Goal: Information Seeking & Learning: Check status

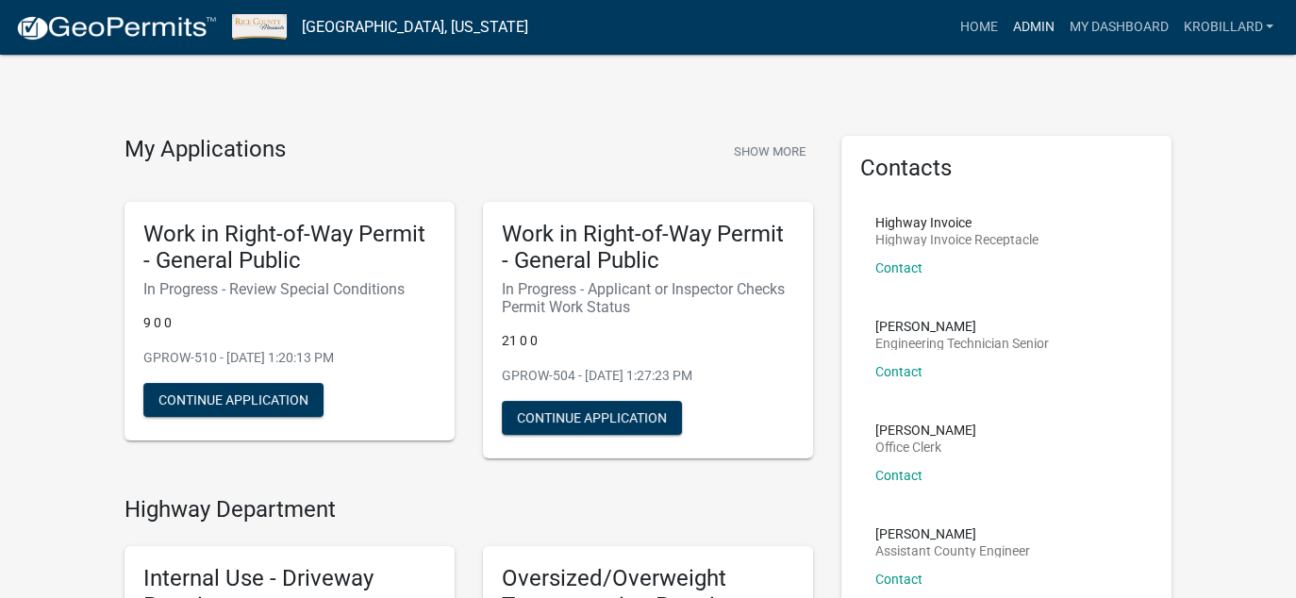
click at [1025, 29] on link "Admin" at bounding box center [1033, 27] width 57 height 36
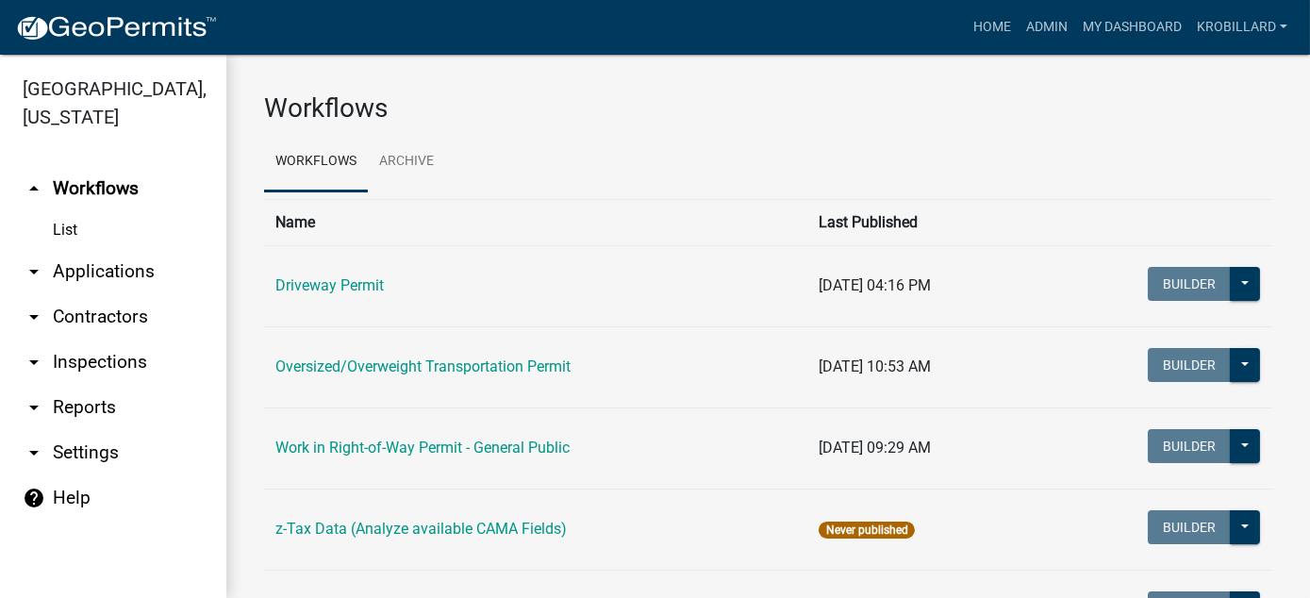
click at [56, 412] on link "arrow_drop_down Reports" at bounding box center [113, 407] width 226 height 45
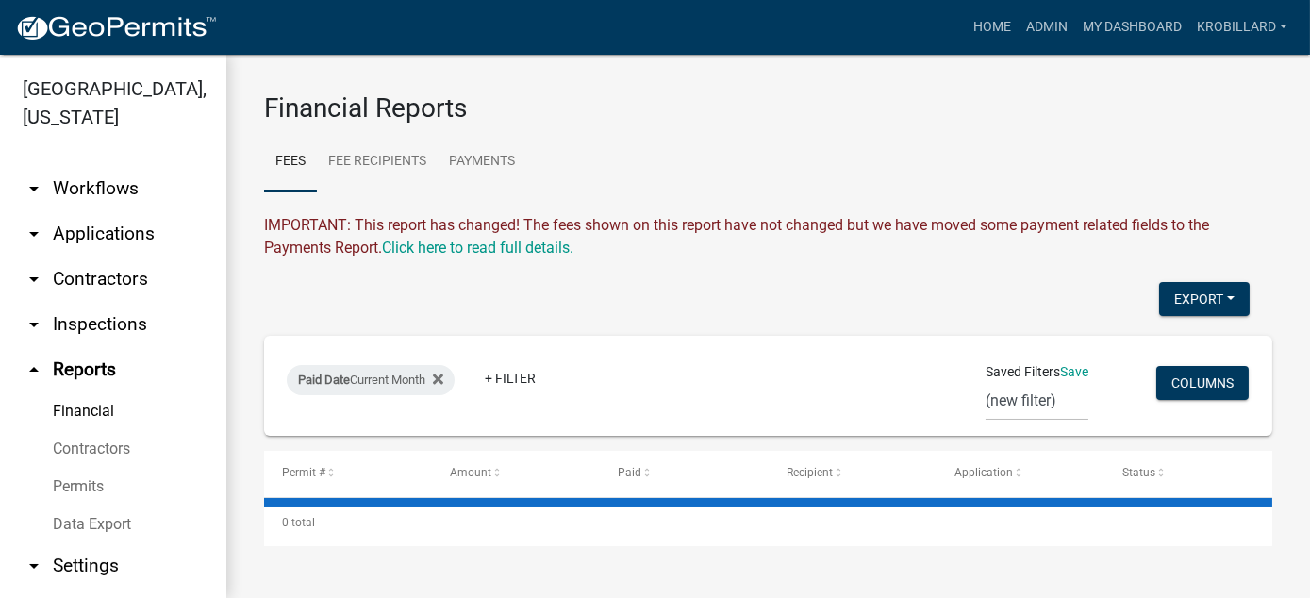
click at [84, 412] on link "Financial" at bounding box center [113, 411] width 226 height 38
click at [488, 164] on link "Payments" at bounding box center [482, 162] width 89 height 60
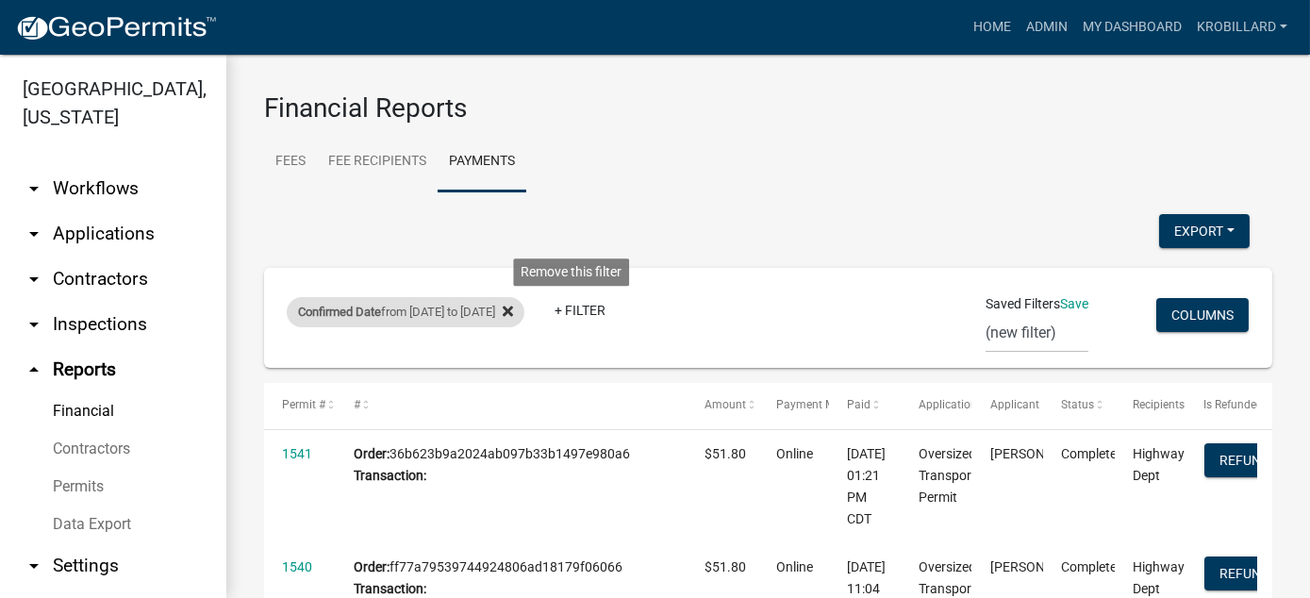
click at [513, 314] on icon at bounding box center [508, 311] width 10 height 15
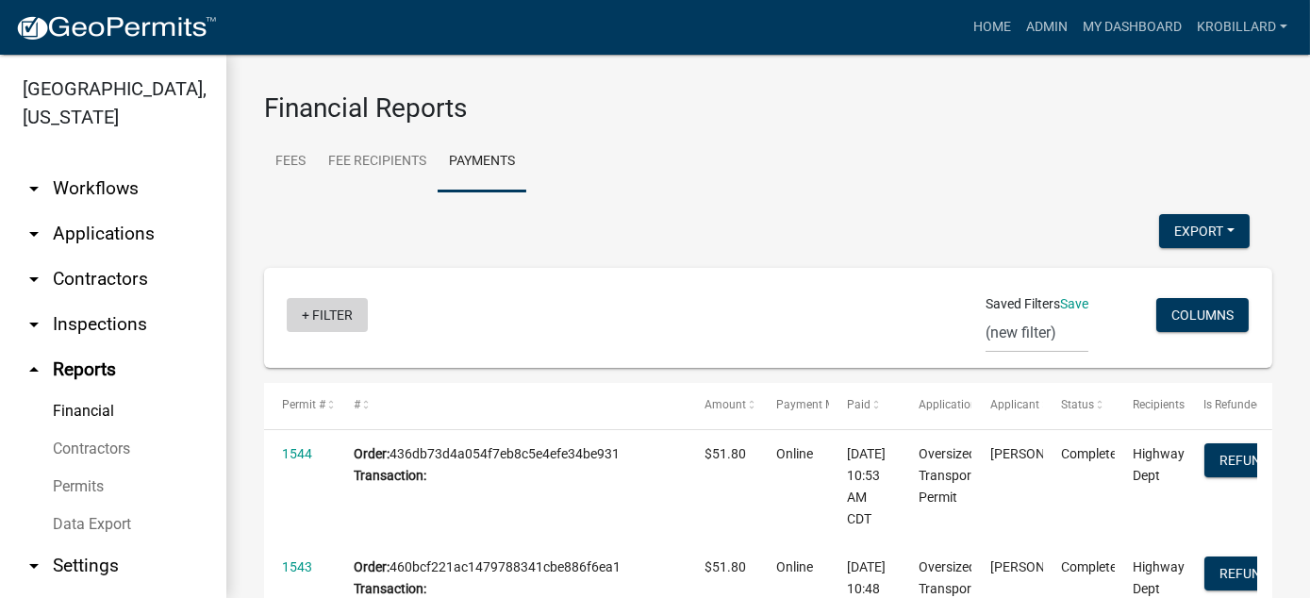
click at [327, 307] on link "+ Filter" at bounding box center [327, 315] width 81 height 34
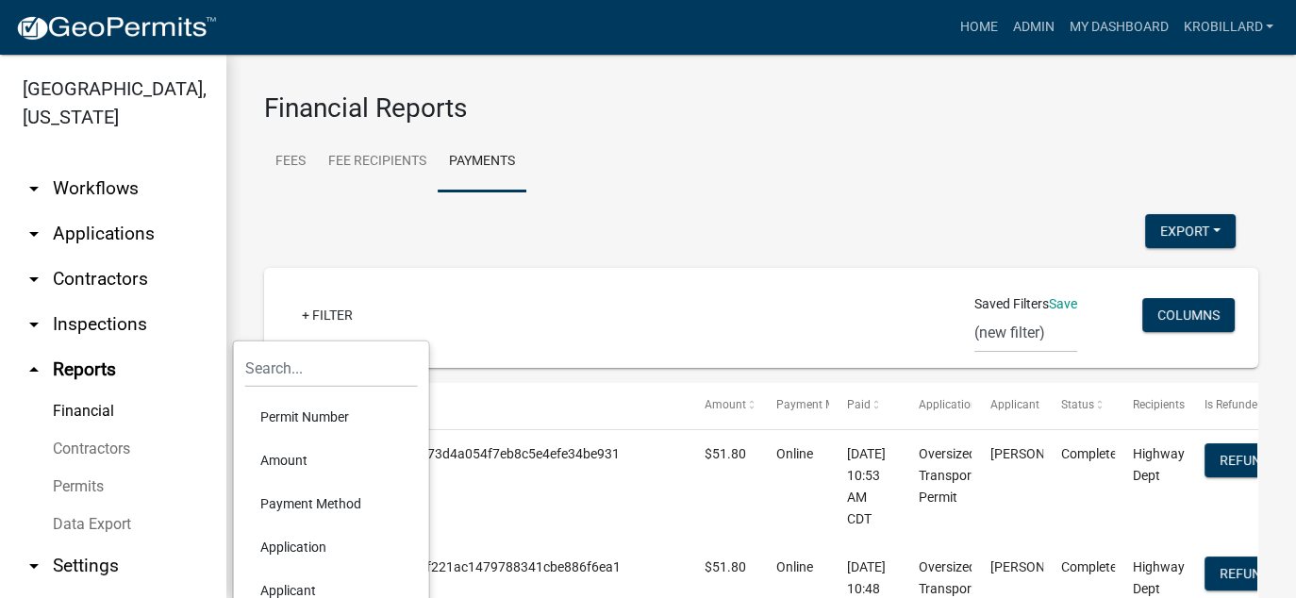
click at [661, 276] on div "+ Filter Saved Filters Save (new filter) Columns" at bounding box center [761, 318] width 977 height 100
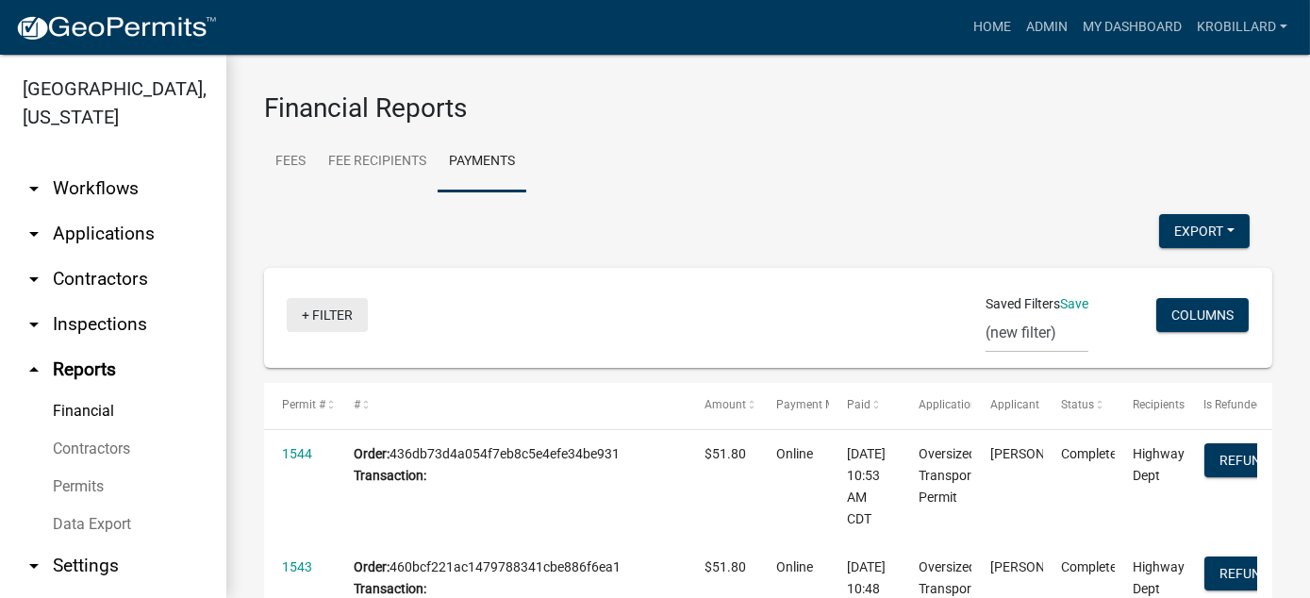
click at [335, 316] on link "+ Filter" at bounding box center [327, 315] width 81 height 34
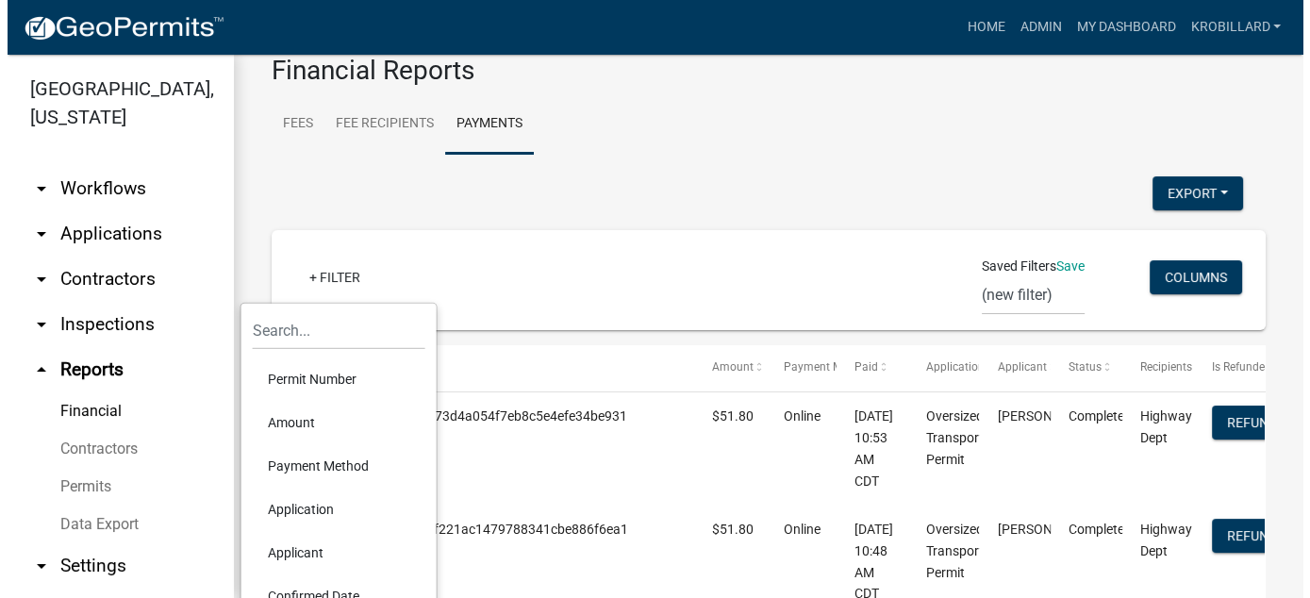
scroll to position [75, 0]
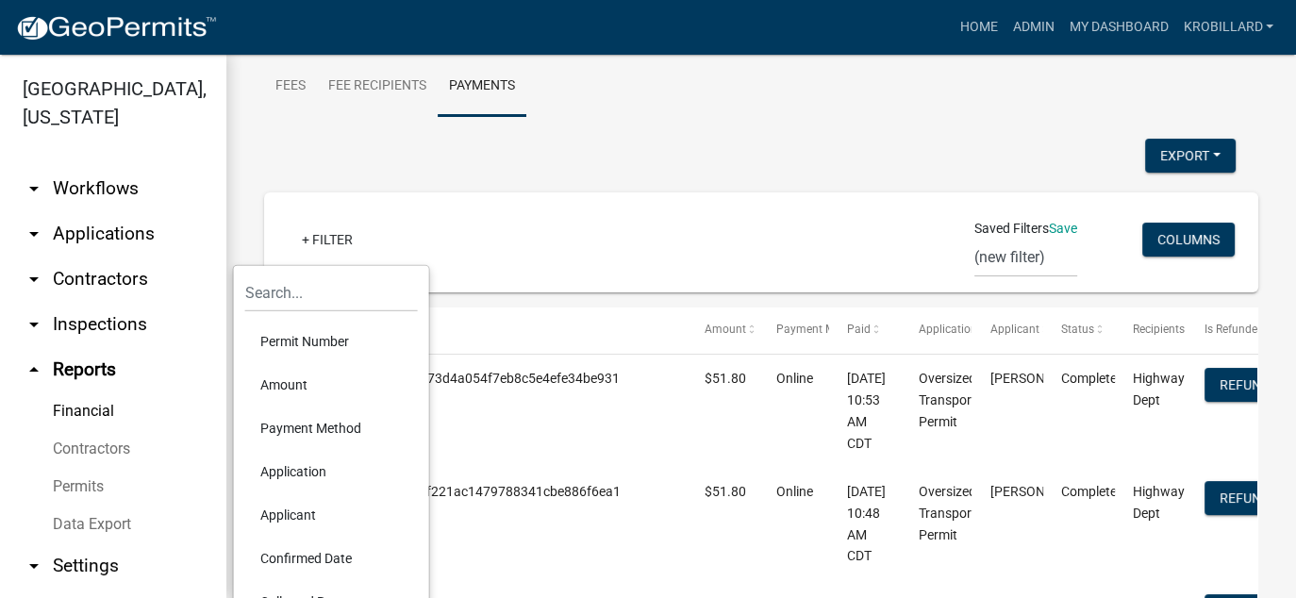
click at [308, 551] on li "Confirmed Date" at bounding box center [331, 558] width 173 height 43
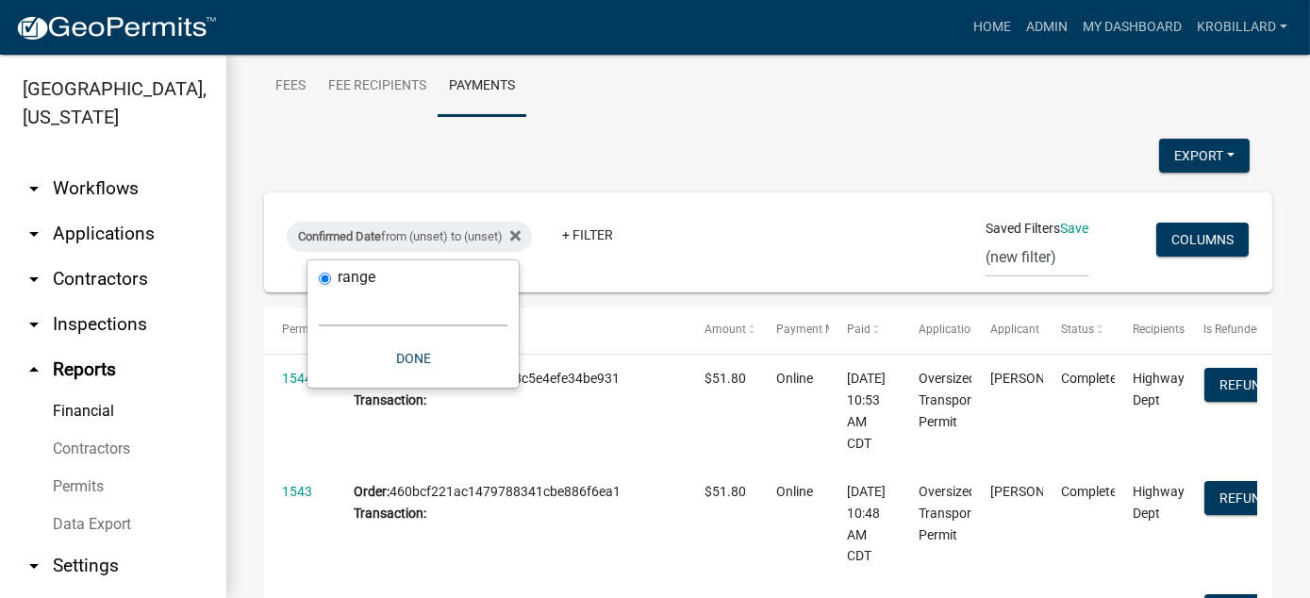
click at [422, 307] on select "[DATE] [DATE] Current Week Previous Week Current Month Last Month Current Calen…" at bounding box center [413, 307] width 189 height 39
select select "custom"
click at [319, 288] on select "[DATE] [DATE] Current Week Previous Week Current Month Last Month Current Calen…" at bounding box center [413, 307] width 189 height 39
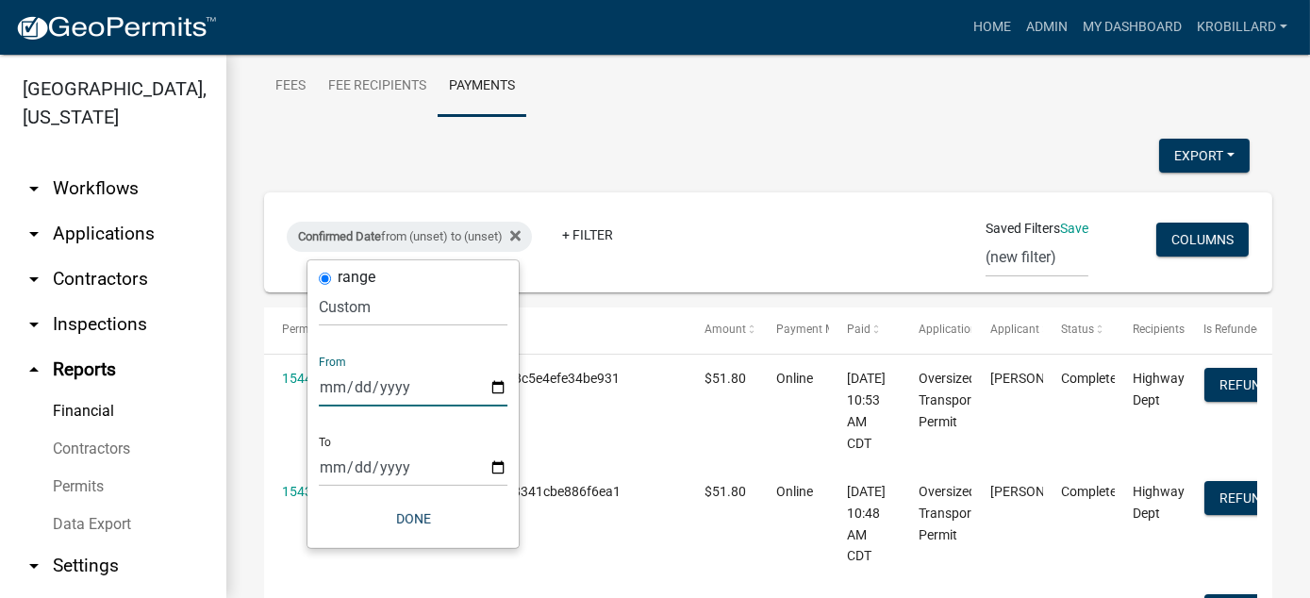
click at [500, 384] on input "date" at bounding box center [413, 387] width 189 height 39
type input "[DATE]"
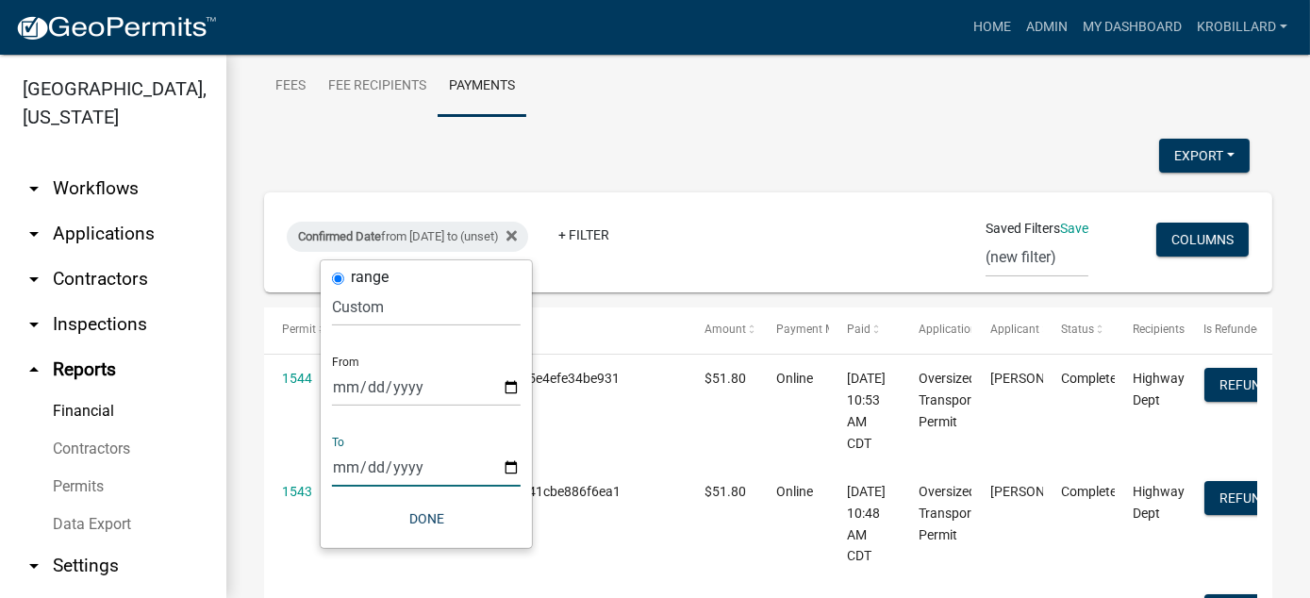
click at [511, 466] on input "date" at bounding box center [426, 467] width 189 height 39
type input "[DATE]"
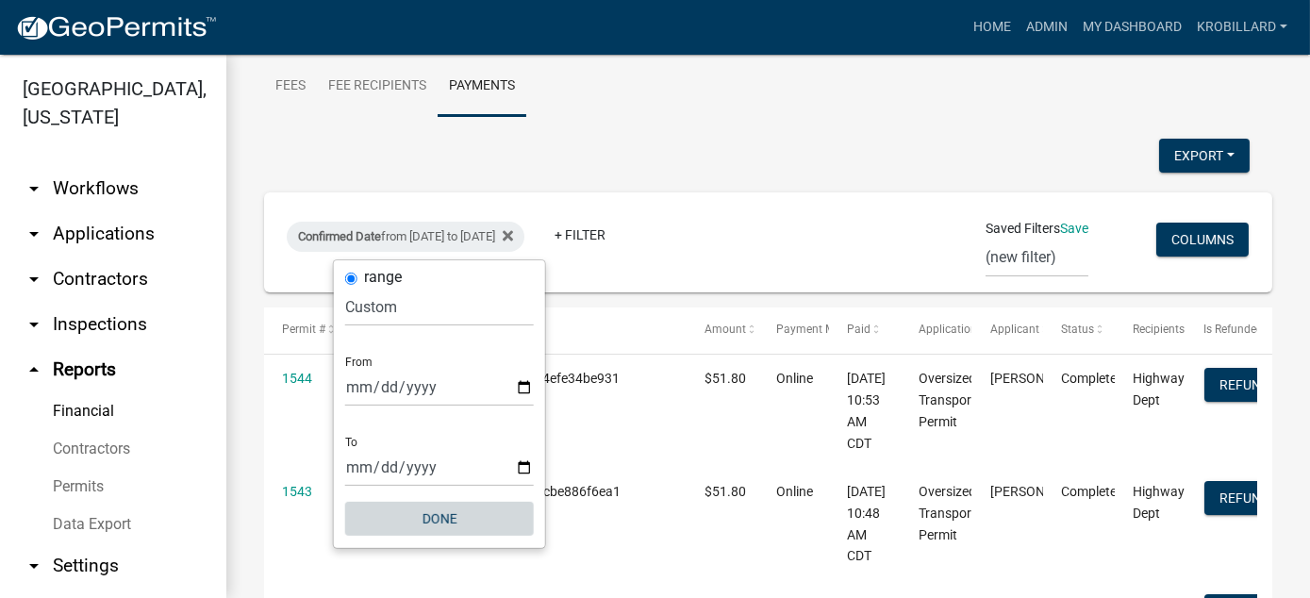
click at [449, 513] on button "Done" at bounding box center [439, 519] width 189 height 34
